Goal: Check status: Check status

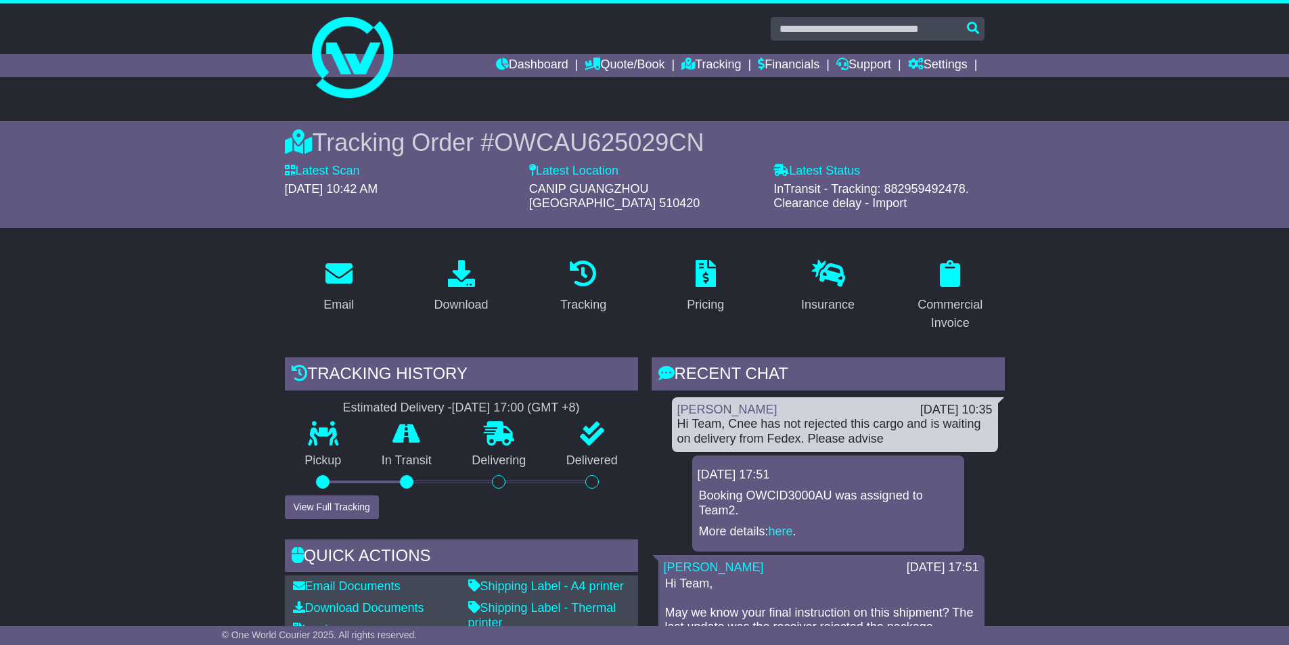
scroll to position [67, 0]
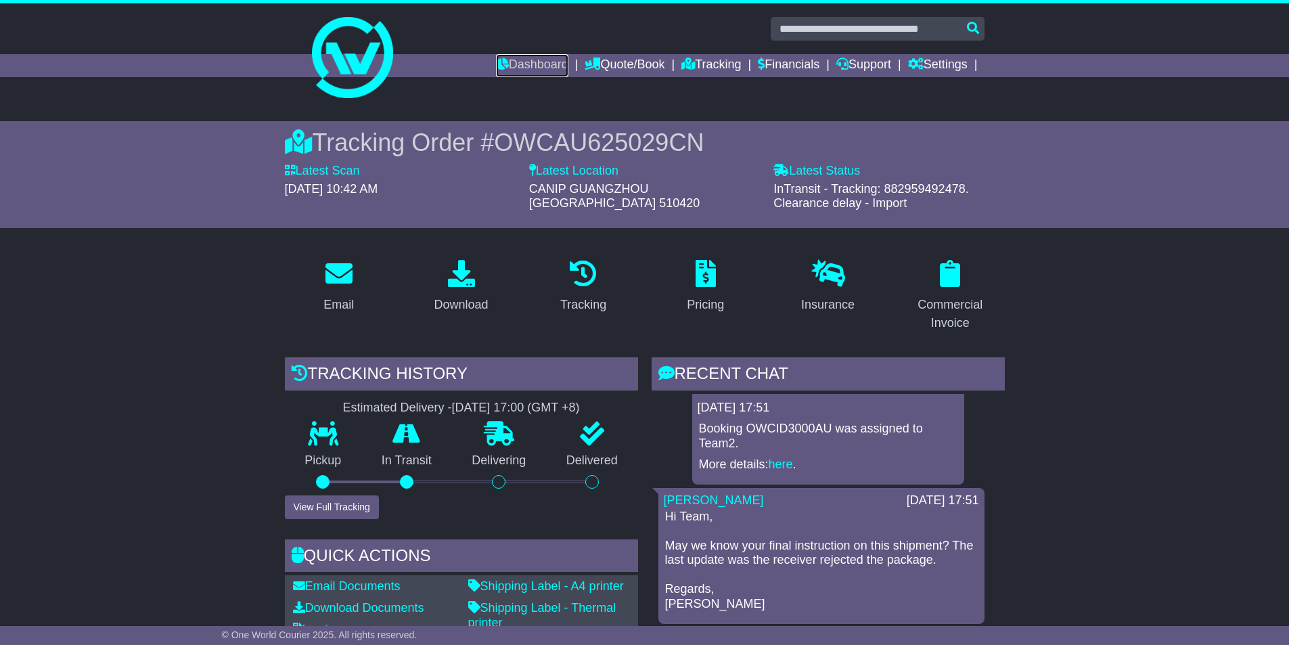
click at [530, 62] on link "Dashboard" at bounding box center [532, 65] width 72 height 23
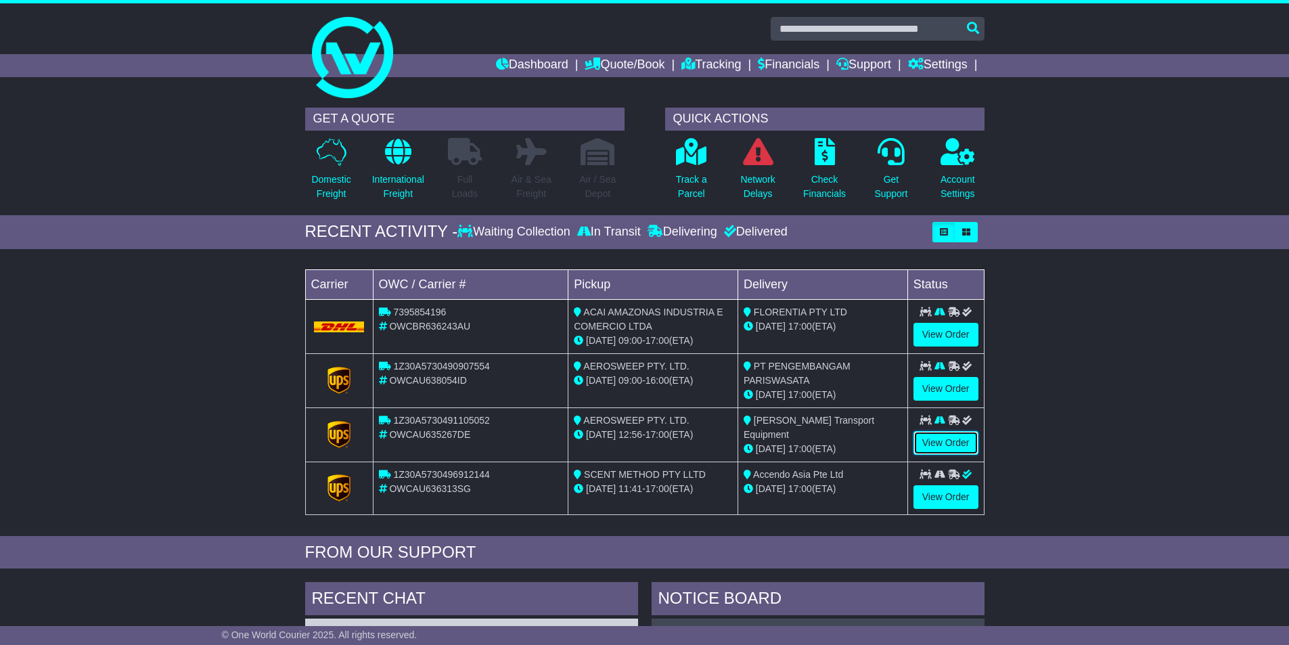
click at [944, 441] on link "View Order" at bounding box center [945, 443] width 65 height 24
